Goal: Communication & Community: Participate in discussion

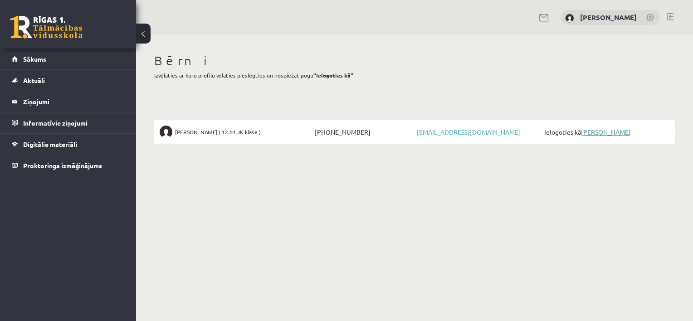
click at [595, 133] on link "[PERSON_NAME]" at bounding box center [605, 132] width 49 height 8
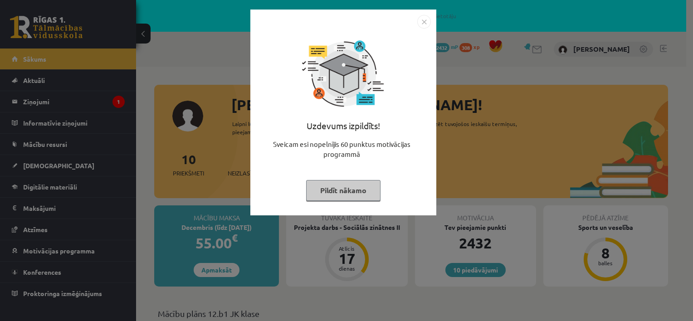
click at [425, 21] on img "Close" at bounding box center [424, 22] width 14 height 14
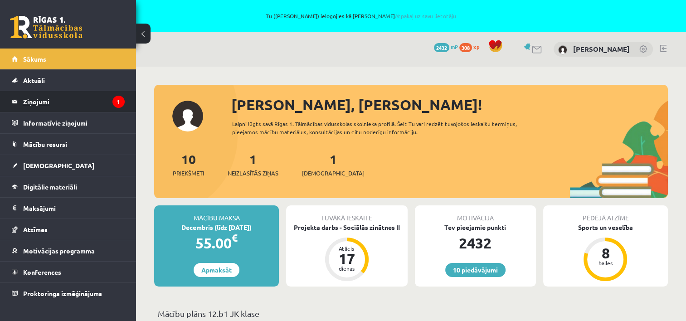
click at [54, 102] on legend "Ziņojumi 1" at bounding box center [74, 101] width 102 height 21
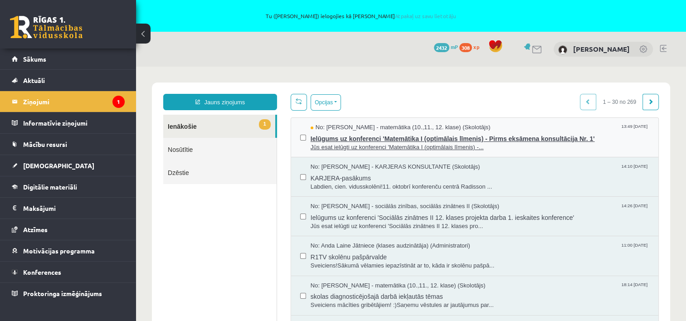
click at [357, 145] on span "Jūs esat ielūgti uz konferenci 'Matemātika I (optimālais līmenis) -..." at bounding box center [480, 147] width 339 height 9
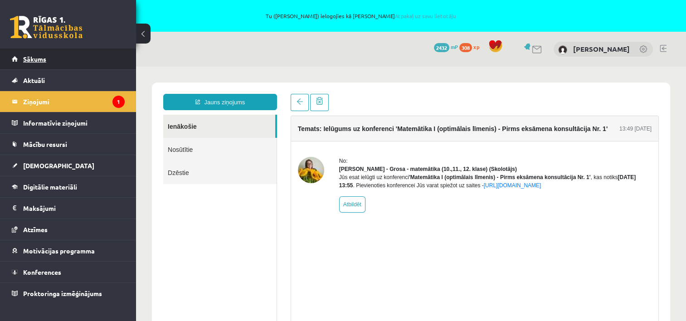
click at [32, 59] on span "Sākums" at bounding box center [34, 59] width 23 height 8
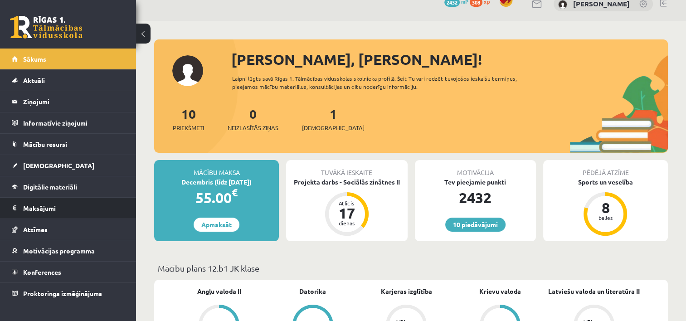
scroll to position [45, 0]
